Goal: Check status: Check status

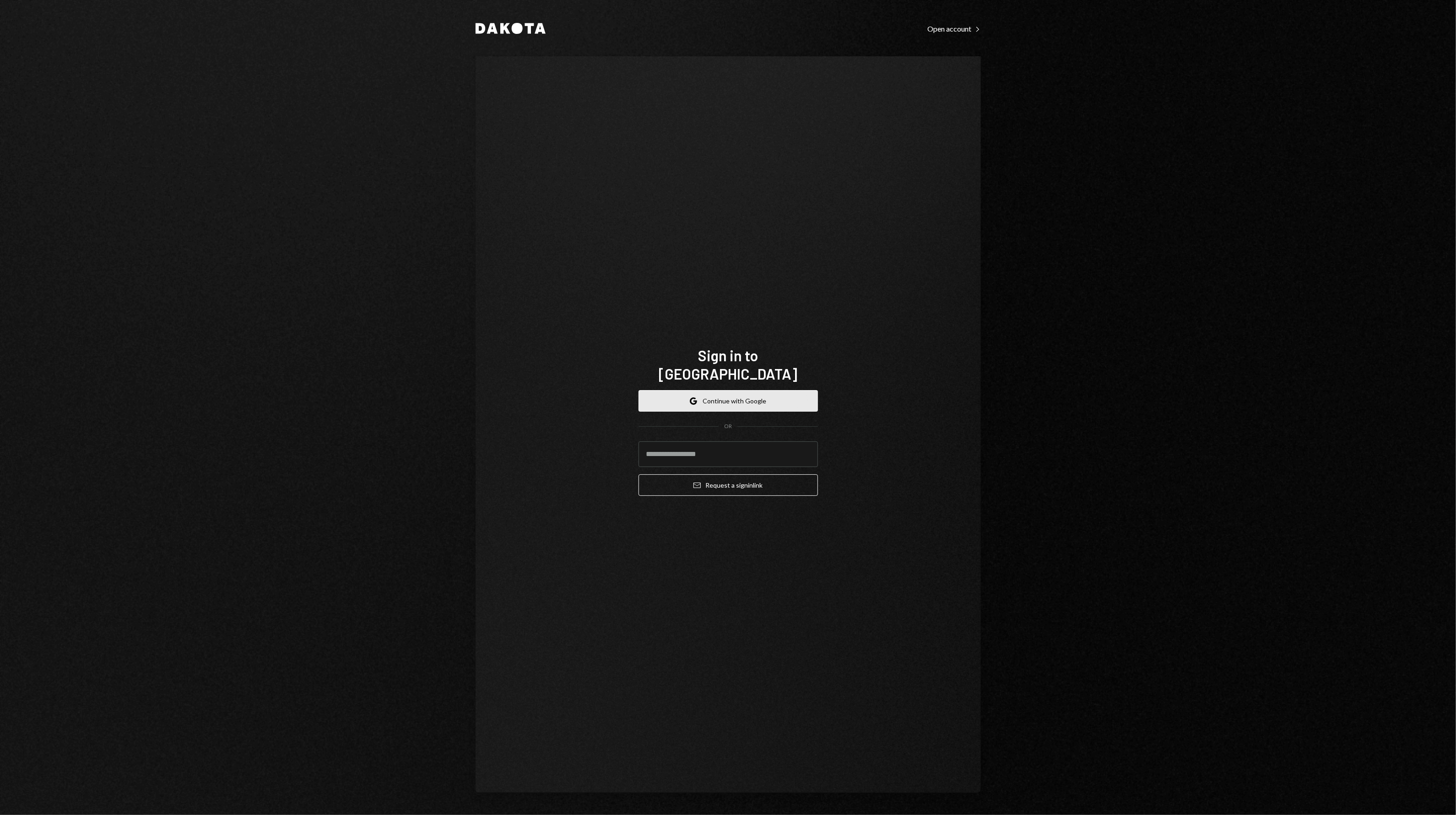
click at [710, 390] on button "Google Continue with Google" at bounding box center [728, 401] width 180 height 22
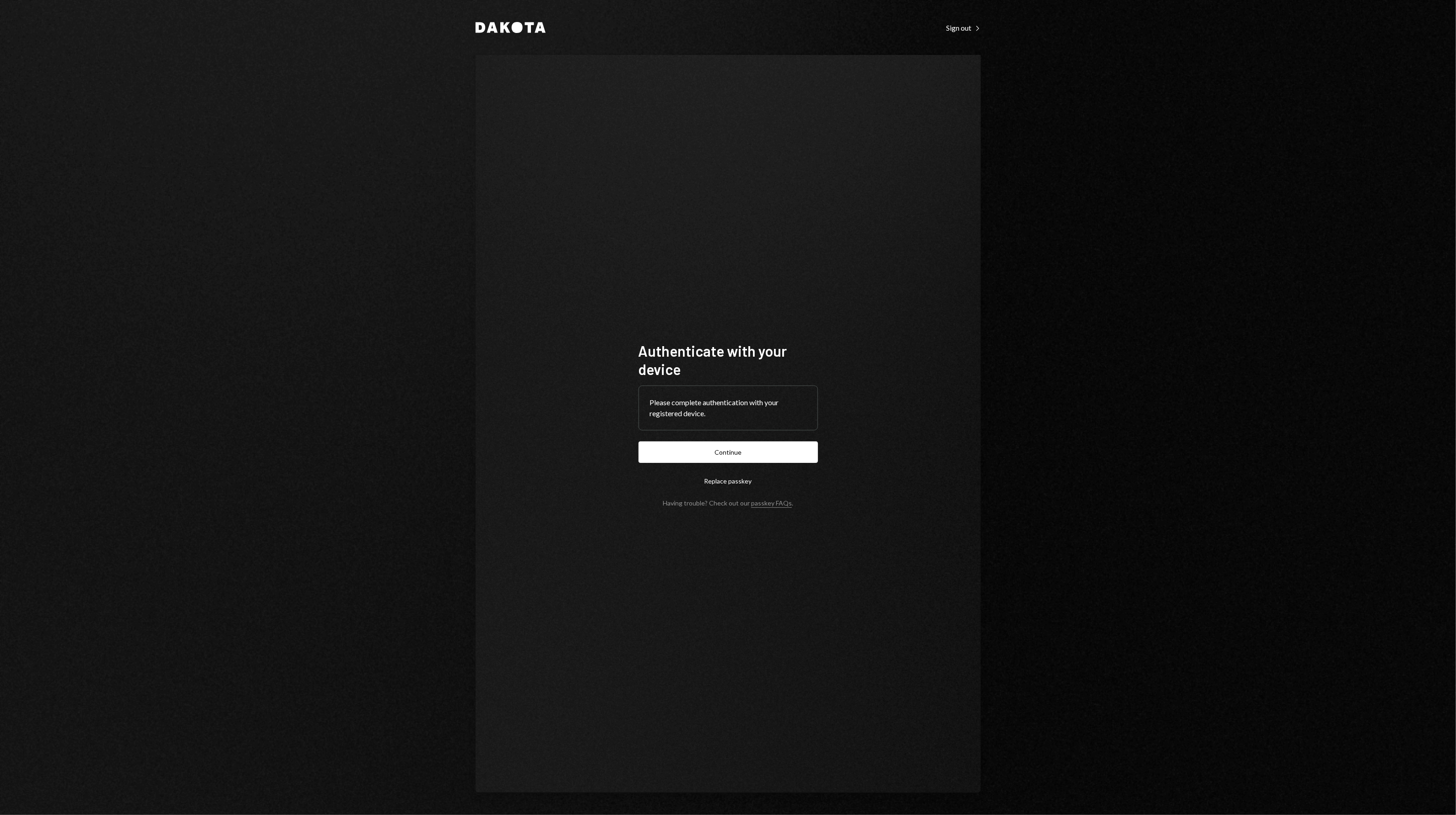
click at [719, 448] on button "Continue" at bounding box center [728, 452] width 180 height 22
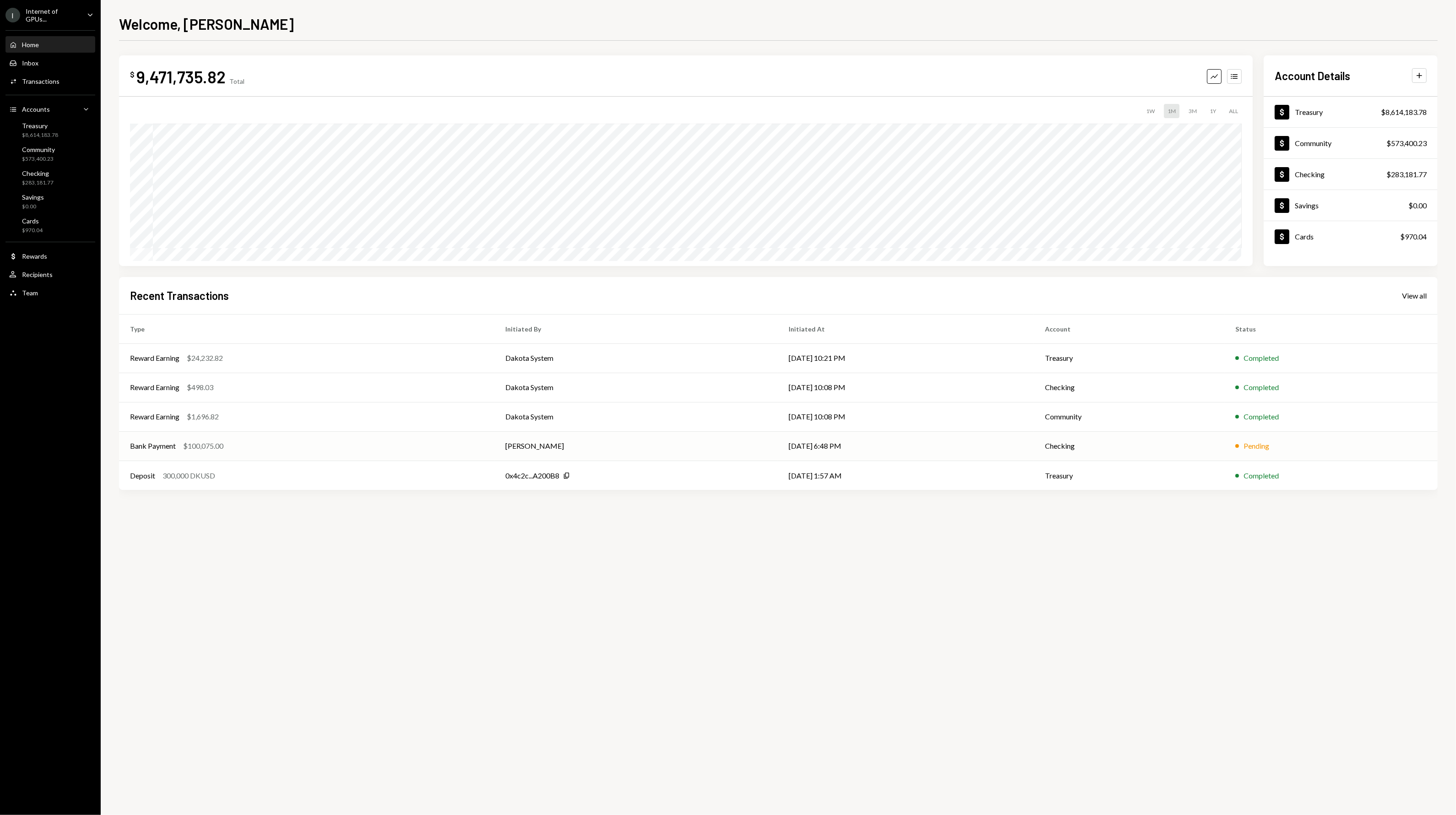
click at [1080, 456] on td "Checking" at bounding box center [1129, 446] width 191 height 29
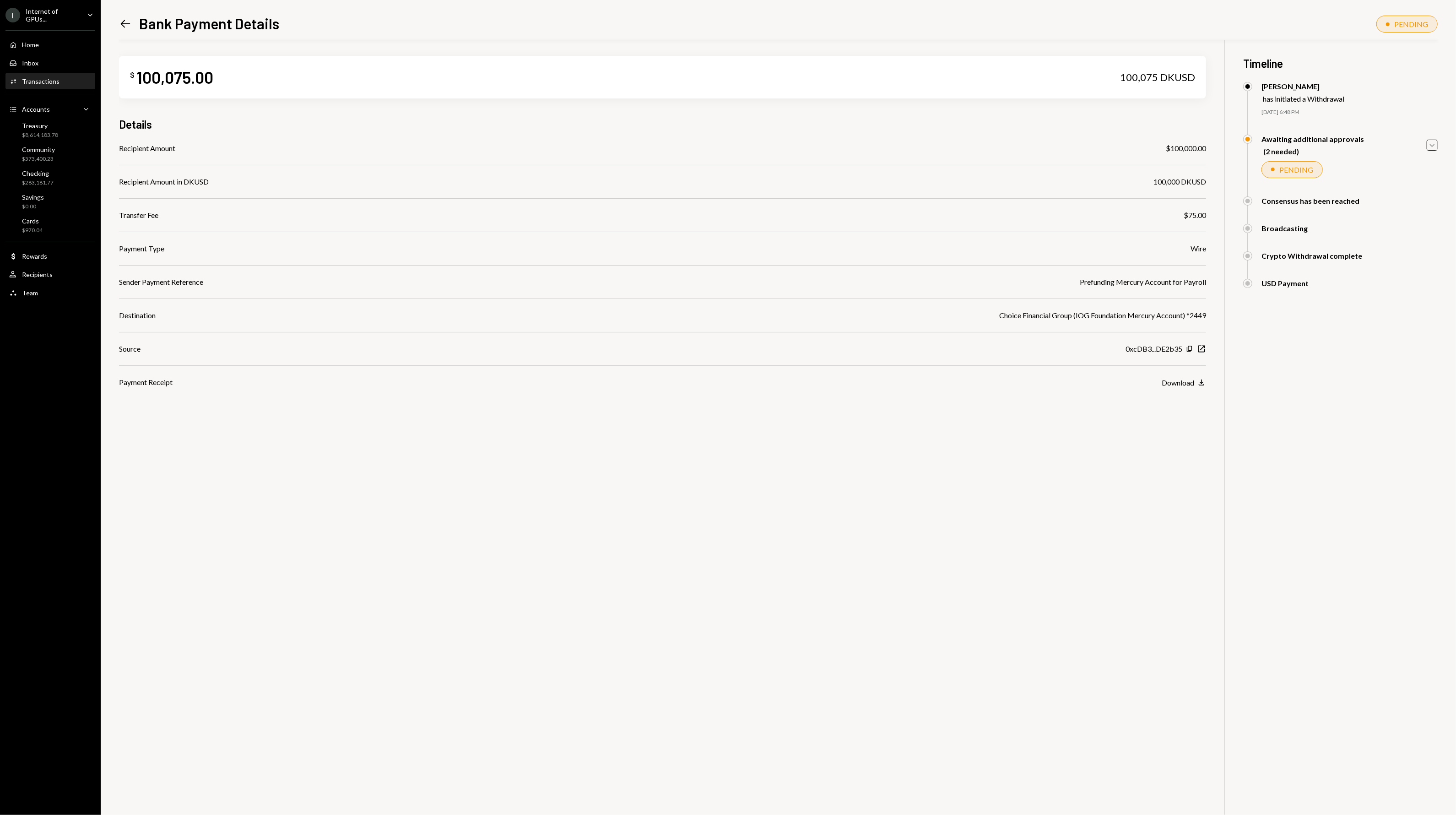
click at [1424, 146] on div "Awaiting additional approvals (2 needed) Caret Down" at bounding box center [1340, 145] width 194 height 21
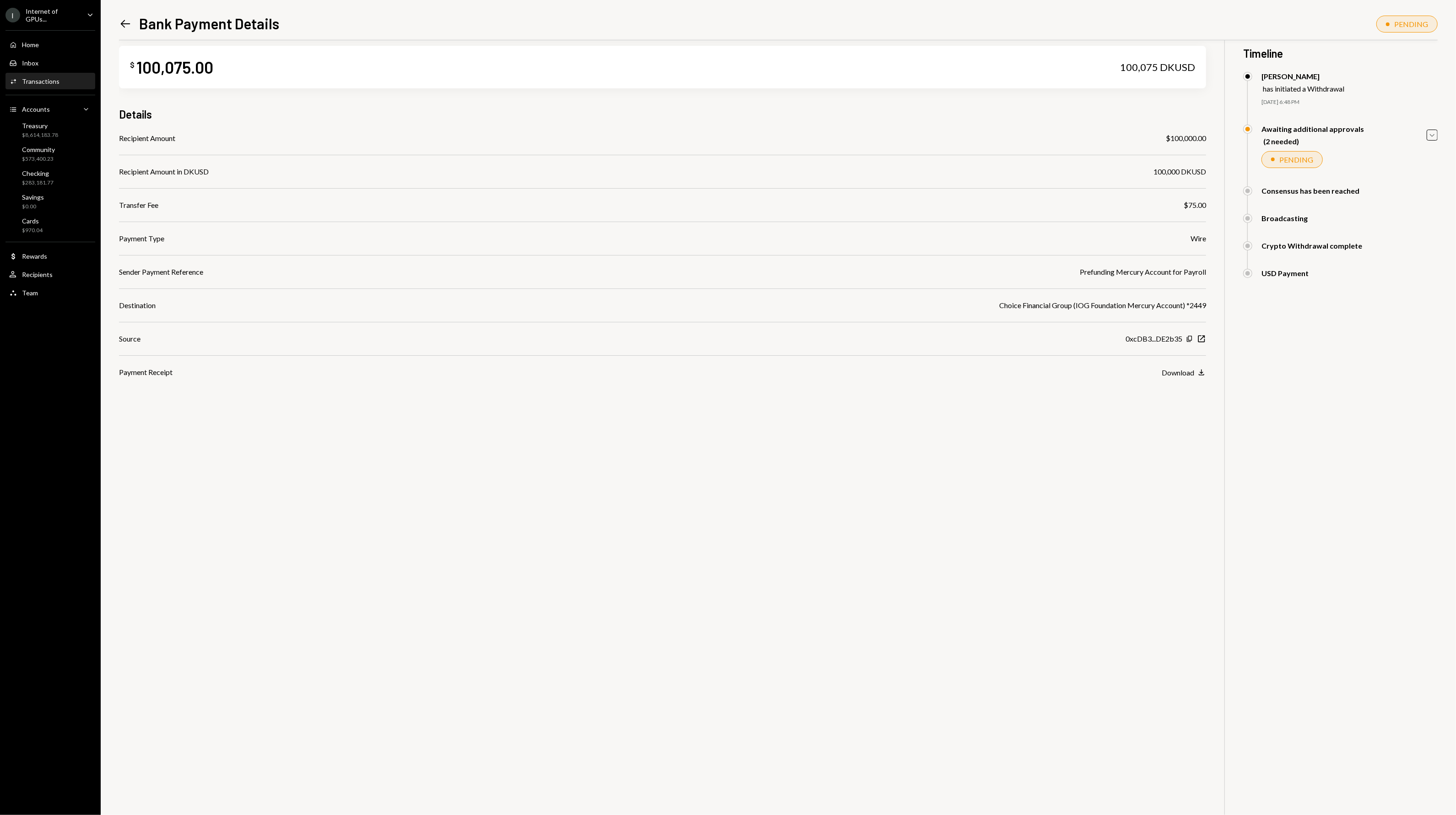
click at [1431, 145] on div "Awaiting additional approvals (2 needed) Caret Down" at bounding box center [1340, 135] width 194 height 21
click at [1433, 139] on icon "Caret Down" at bounding box center [1432, 135] width 10 height 10
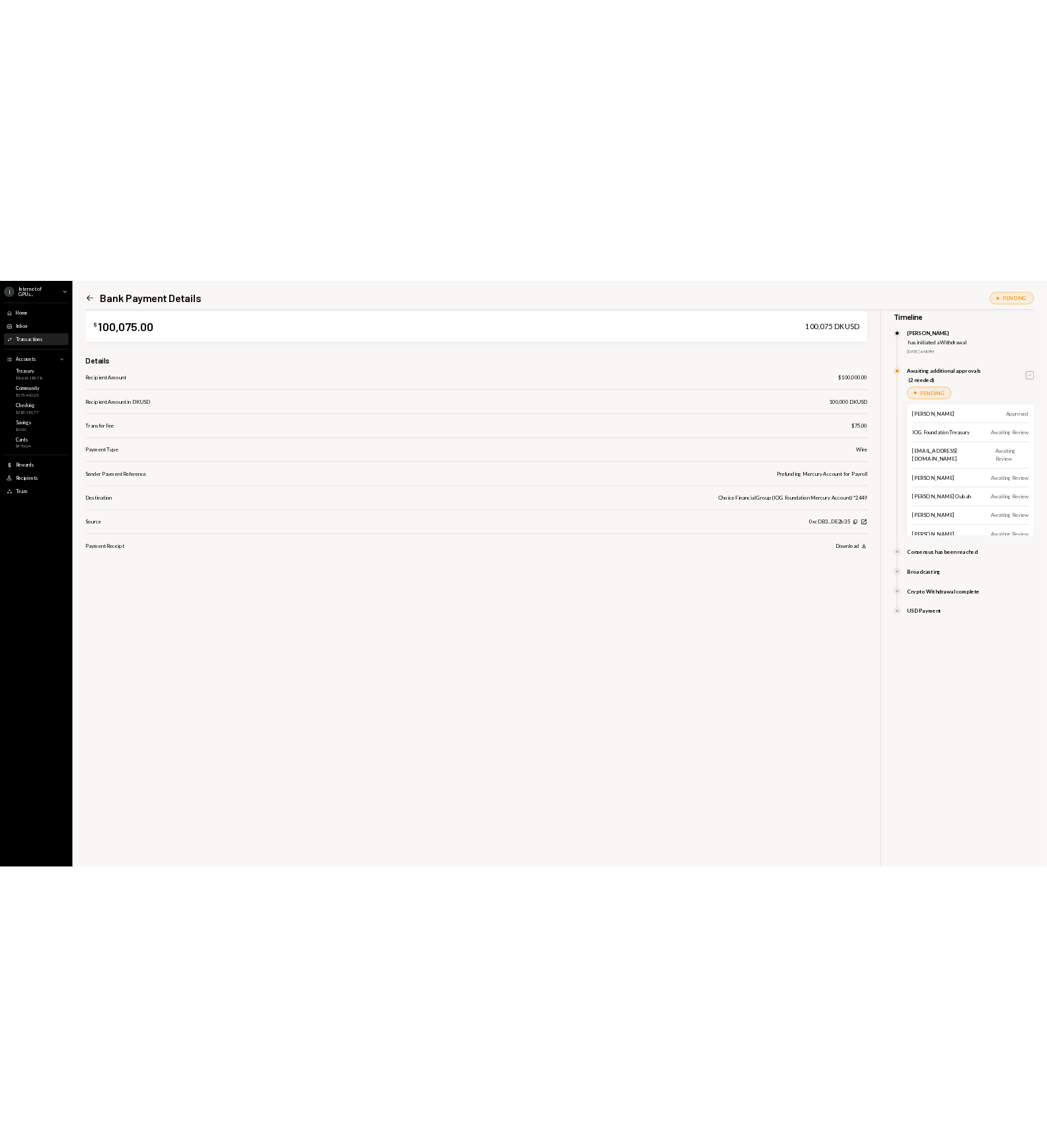
scroll to position [0, 0]
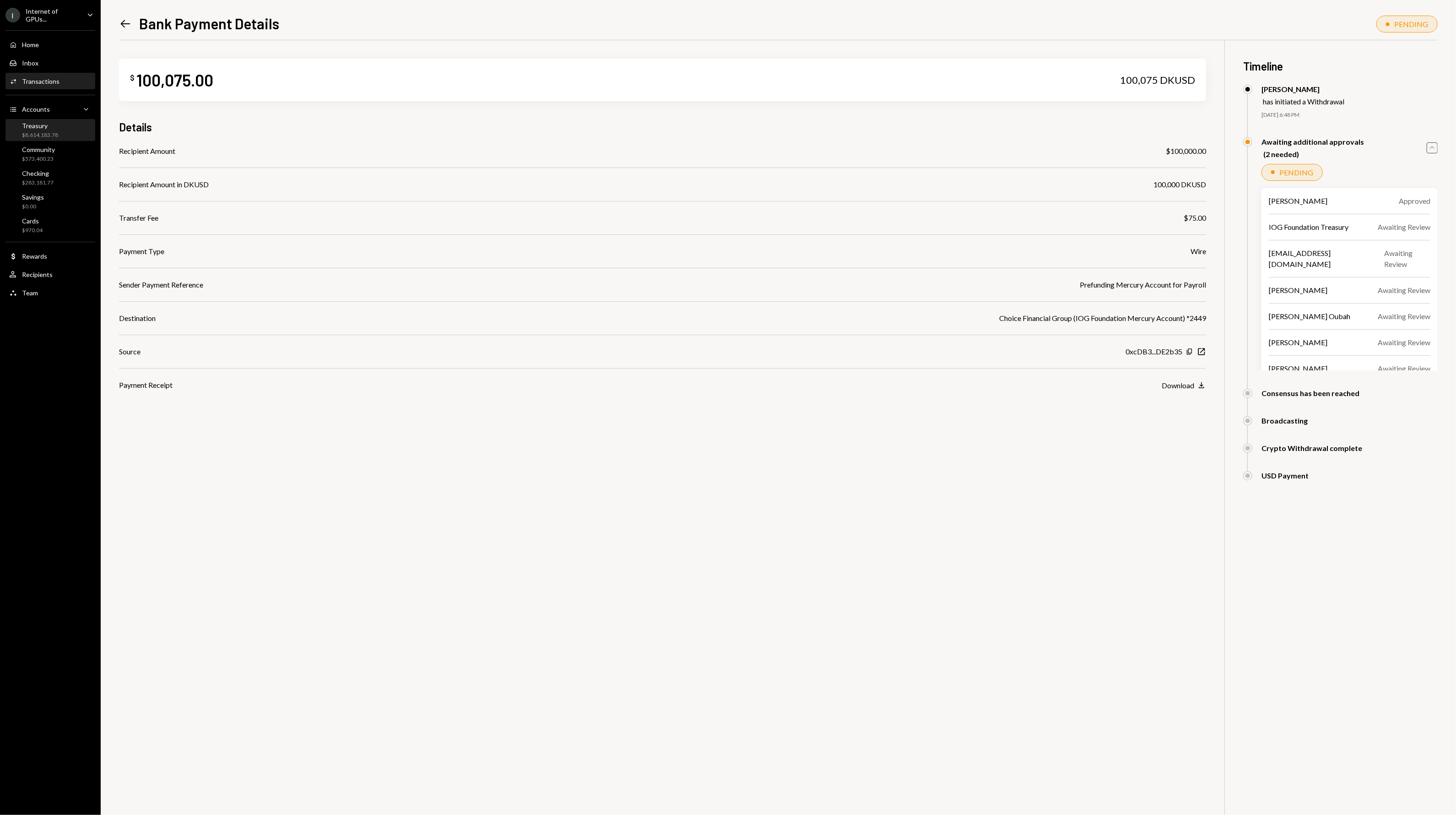
click at [47, 128] on div "Treasury $8,614,183.78" at bounding box center [39, 131] width 36 height 18
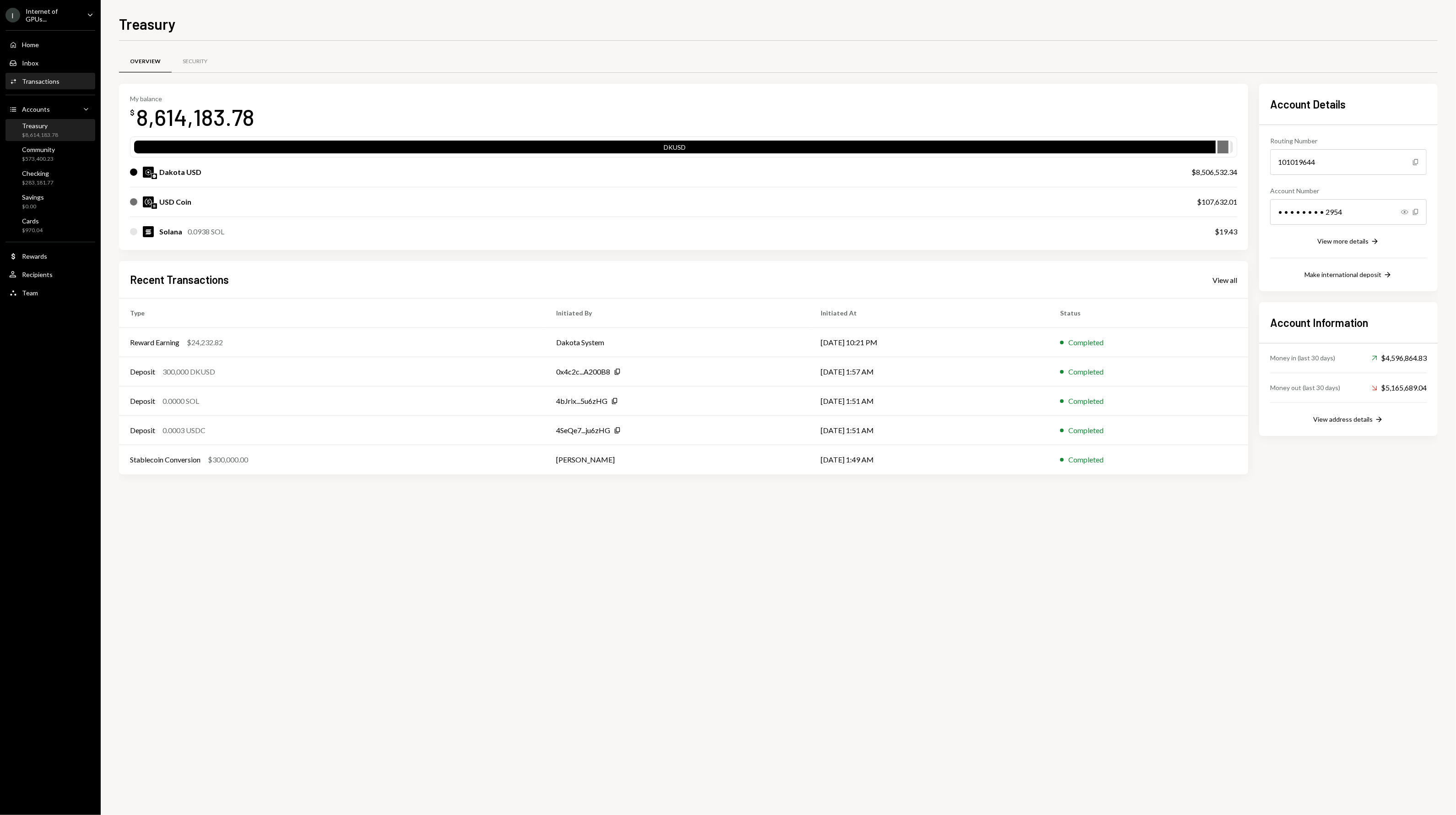
click at [54, 78] on div "Activities Transactions" at bounding box center [34, 82] width 50 height 8
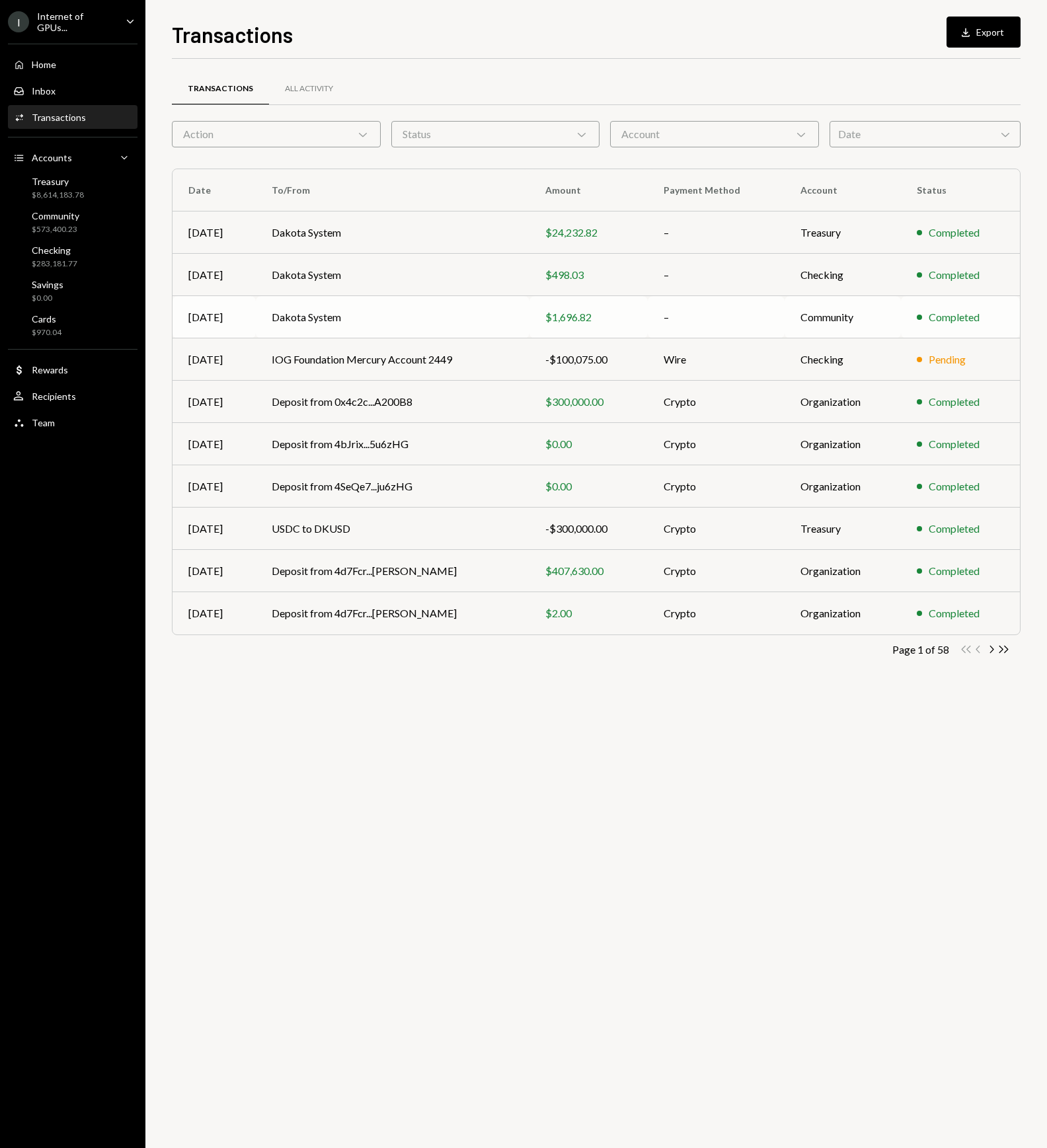
click at [460, 333] on td "Dakota System" at bounding box center [392, 316] width 274 height 42
